Goal: Task Accomplishment & Management: Use online tool/utility

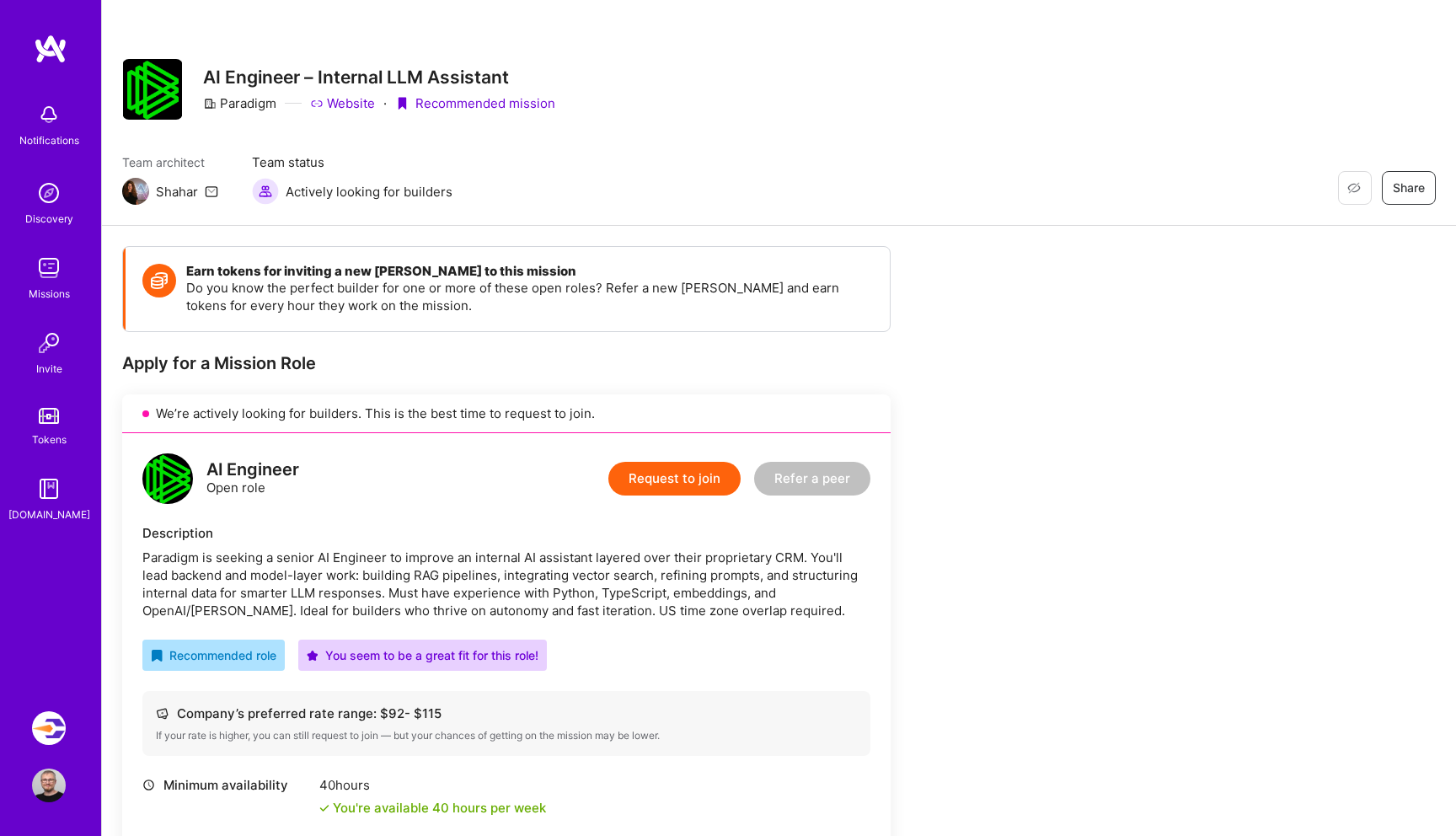
scroll to position [1095, 0]
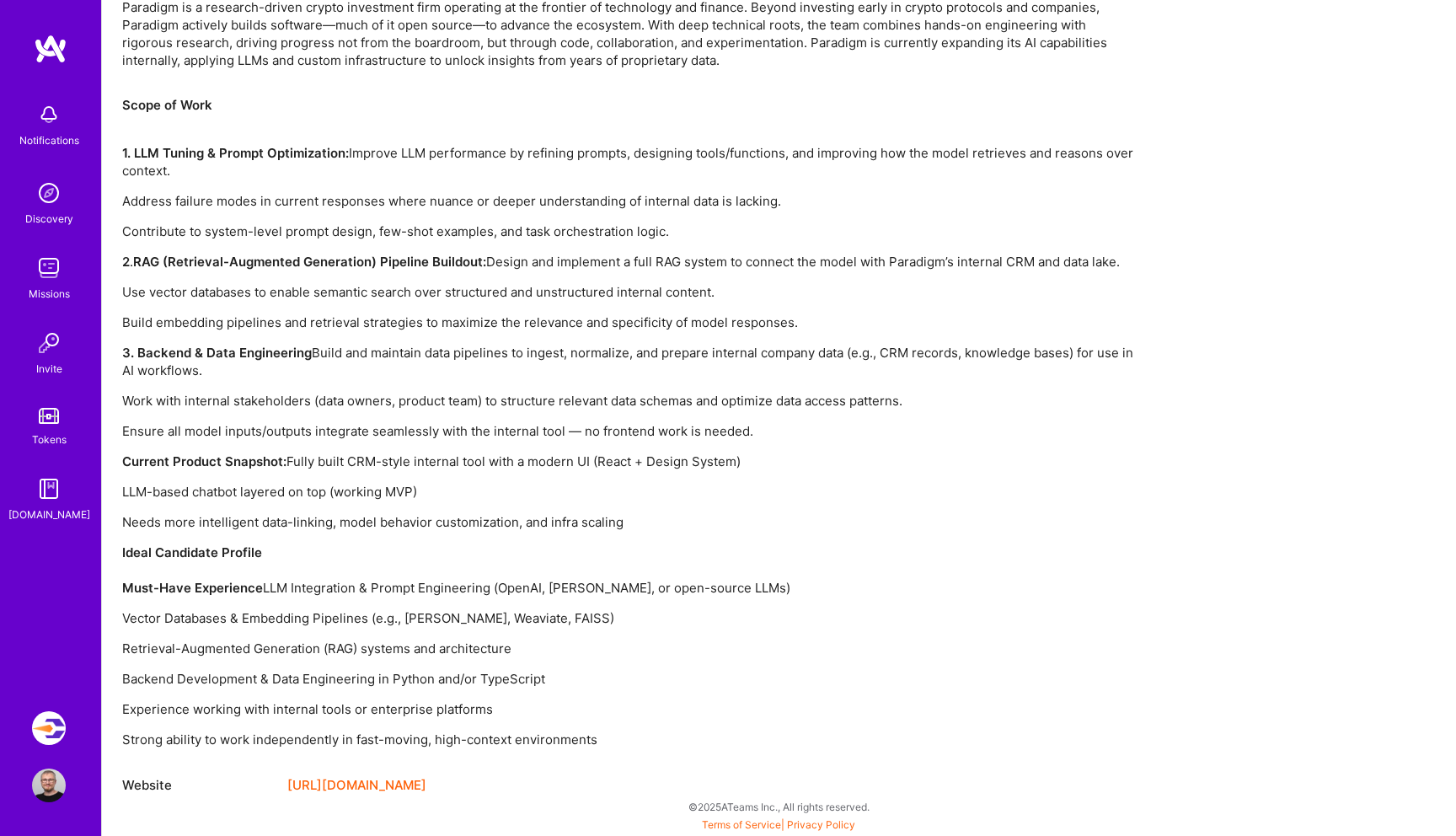
click at [50, 720] on img at bounding box center [49, 728] width 34 height 34
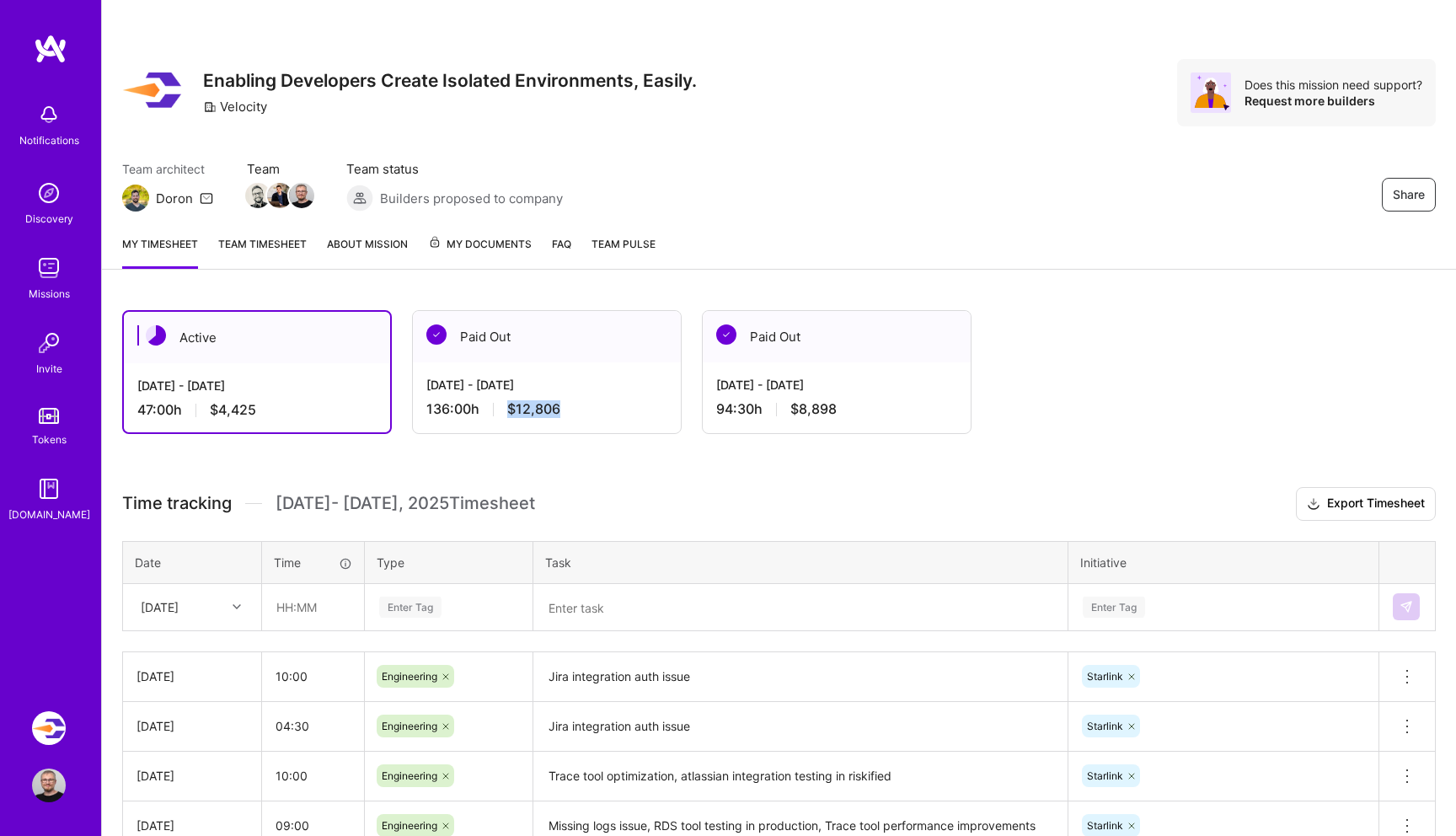
drag, startPoint x: 578, startPoint y: 413, endPoint x: 510, endPoint y: 413, distance: 68.0
click at [510, 413] on div "136:00 h $12,806" at bounding box center [547, 408] width 241 height 17
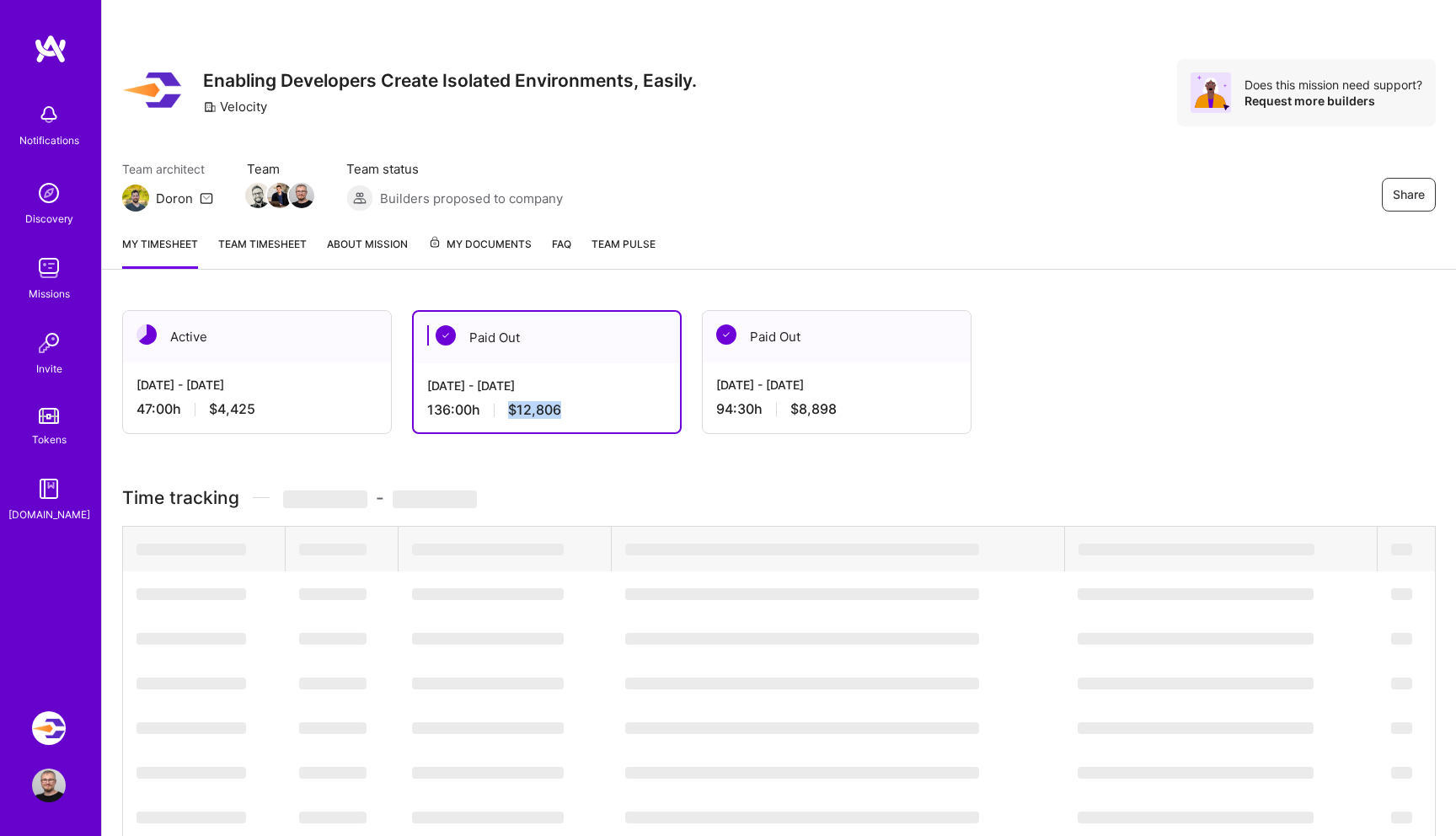
copy span "$12,806"
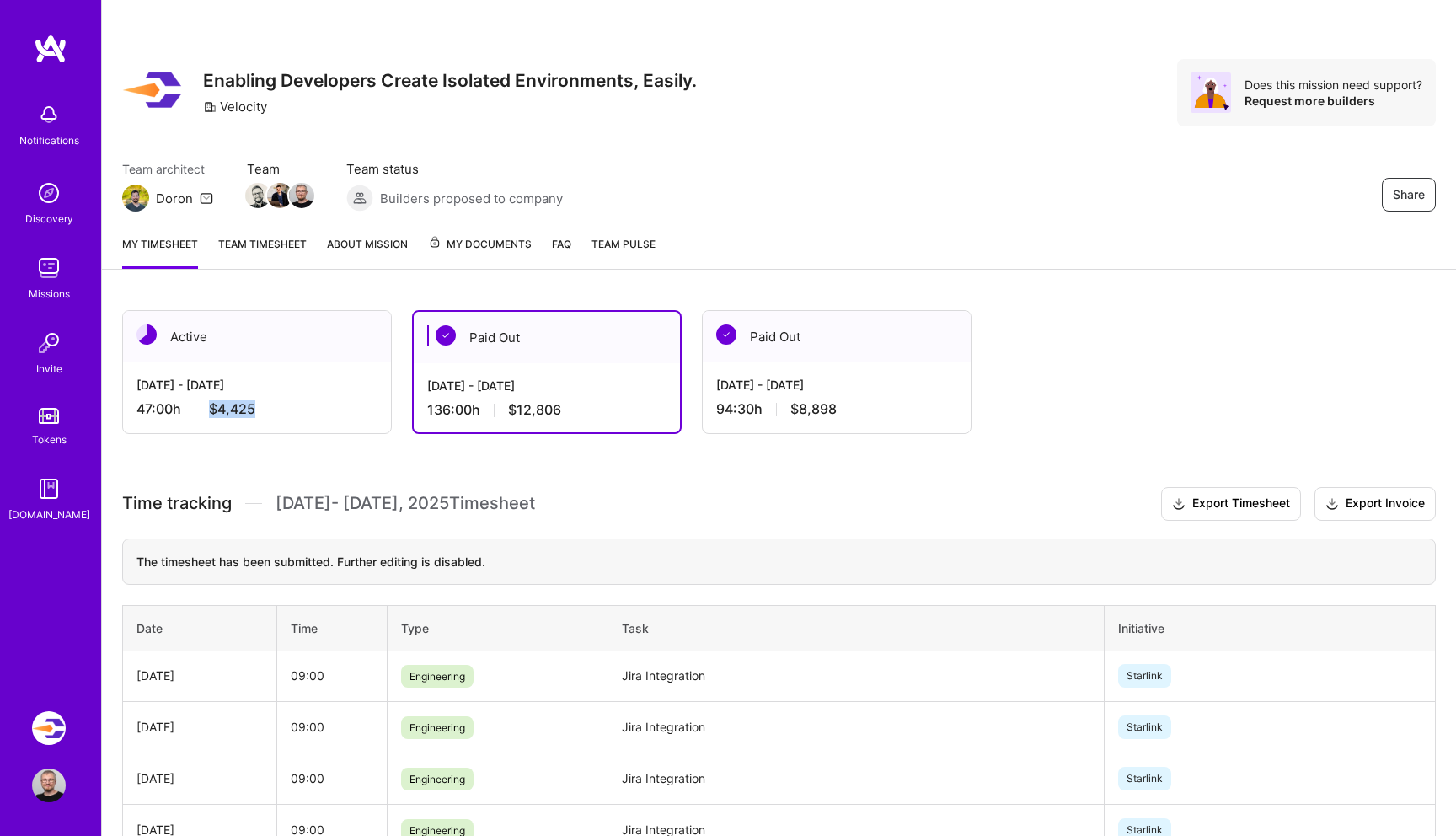
drag, startPoint x: 214, startPoint y: 408, endPoint x: 265, endPoint y: 408, distance: 51.0
click at [265, 408] on div "47:00 h $4,425" at bounding box center [257, 408] width 241 height 17
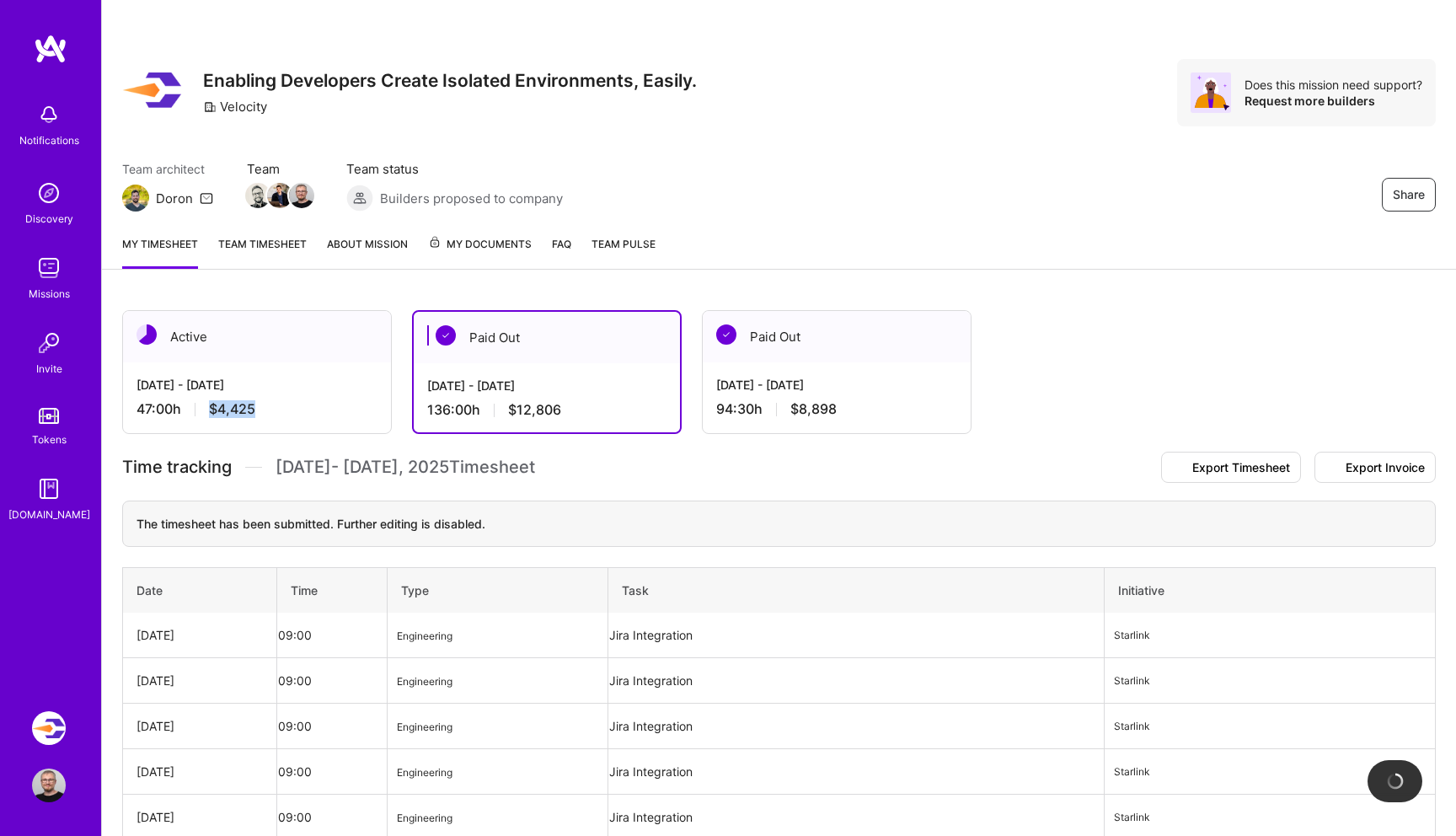
copy span "$4,425"
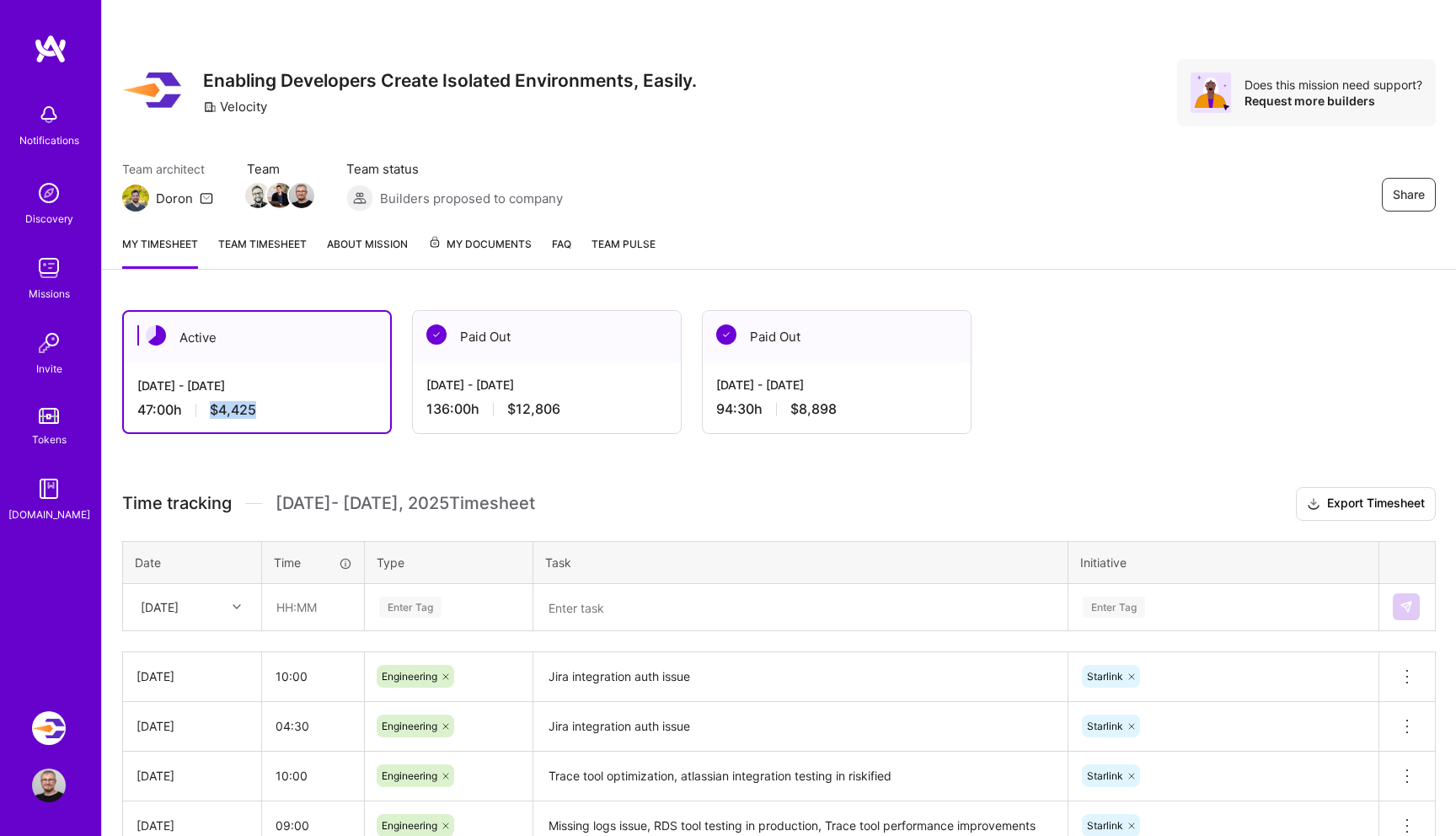
scroll to position [242, 0]
